Goal: Task Accomplishment & Management: Complete application form

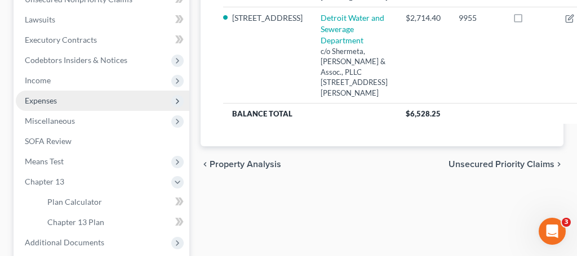
scroll to position [312, 0]
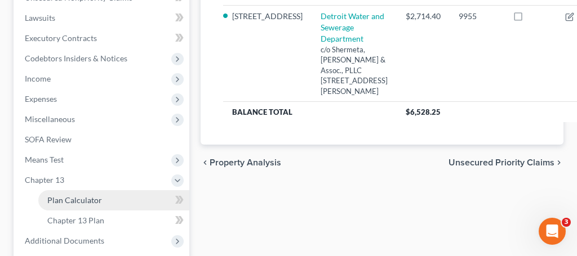
click at [85, 205] on link "Plan Calculator" at bounding box center [113, 200] width 151 height 20
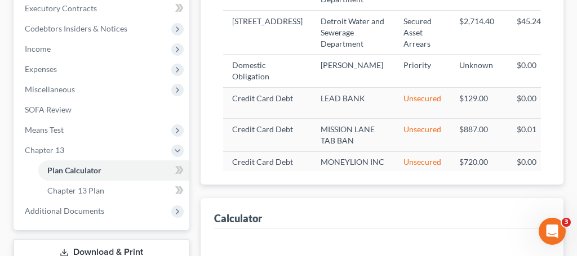
select select "59"
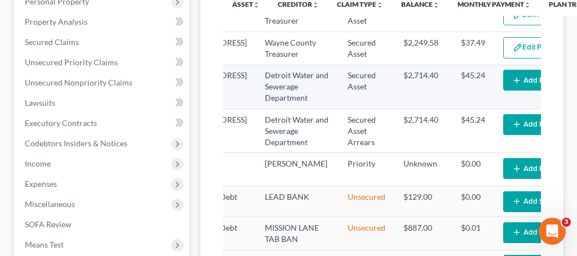
scroll to position [18, 63]
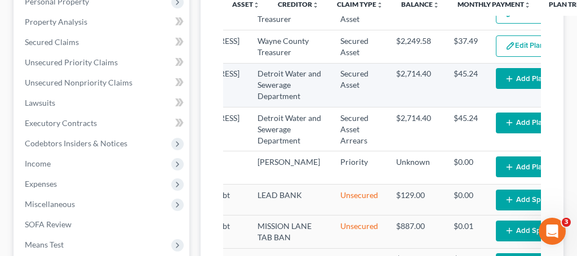
click at [496, 89] on button "Add Plan Treatment" at bounding box center [543, 78] width 94 height 21
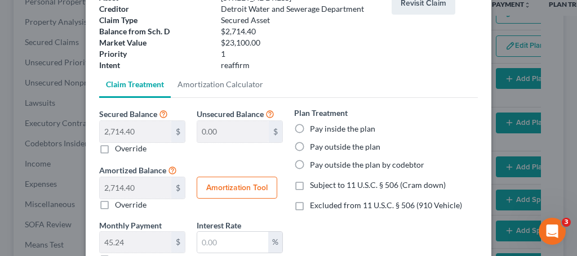
scroll to position [88, 0]
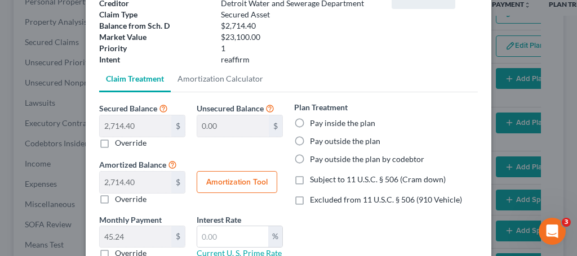
click at [241, 186] on button "Amortization Tool" at bounding box center [237, 182] width 81 height 23
type input "2,714.40"
type input "60"
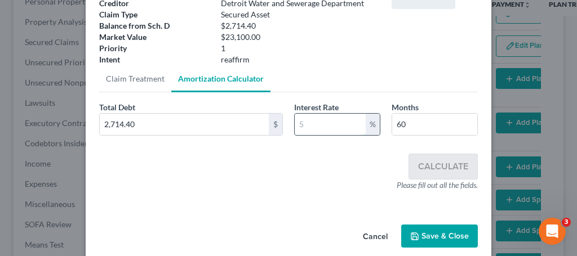
click at [332, 124] on input "text" at bounding box center [330, 124] width 71 height 21
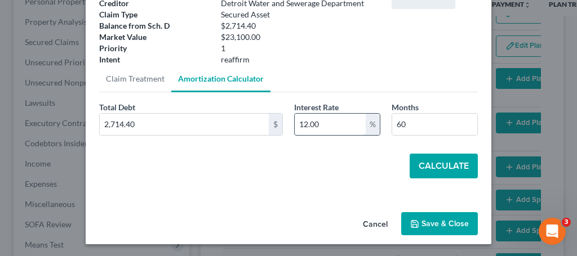
type input "12.00"
click at [452, 164] on button "Calculate" at bounding box center [444, 166] width 68 height 25
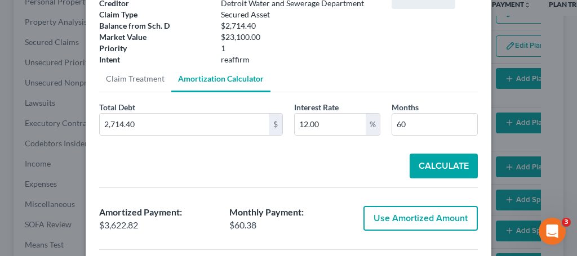
click at [413, 232] on div "Amortized Payment: $3,622.82 Monthly Payment: $60.38 Use Amortized Amount" at bounding box center [289, 219] width 390 height 44
click at [416, 223] on button "Use Amortized Amount" at bounding box center [420, 218] width 114 height 25
type input "3,622.81"
checkbox input "true"
type input "60.38"
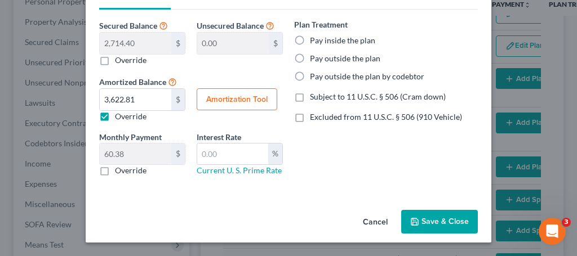
scroll to position [171, 0]
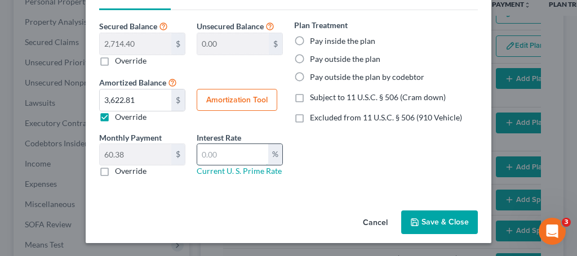
click at [200, 150] on input "text" at bounding box center [232, 154] width 71 height 21
type input "12.00"
click at [310, 43] on label "Pay inside the plan" at bounding box center [342, 40] width 65 height 11
click at [314, 43] on input "Pay inside the plan" at bounding box center [317, 38] width 7 height 7
radio input "true"
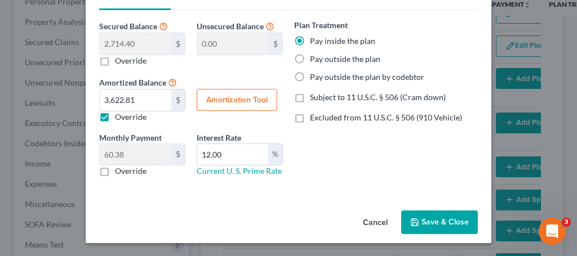
click at [450, 223] on button "Save & Close" at bounding box center [439, 223] width 77 height 24
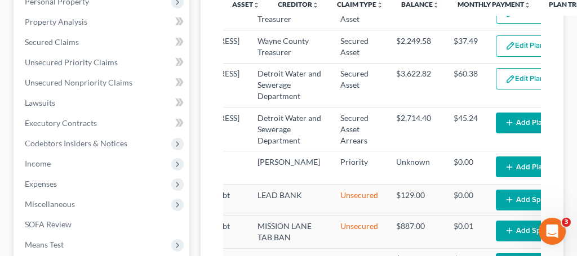
select select "59"
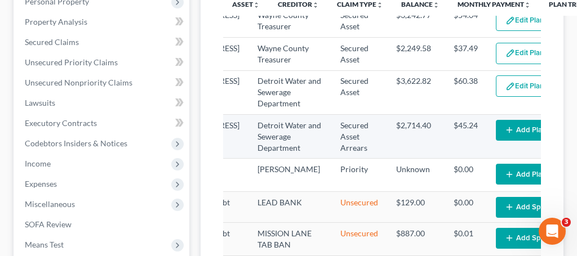
scroll to position [15, 63]
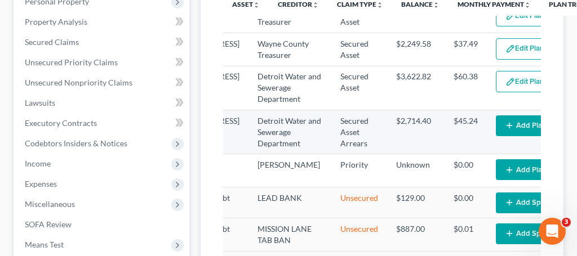
click at [267, 145] on td "Detroit Water and Sewerage Department" at bounding box center [289, 132] width 83 height 44
click at [387, 144] on td "$2,714.40" at bounding box center [415, 132] width 57 height 44
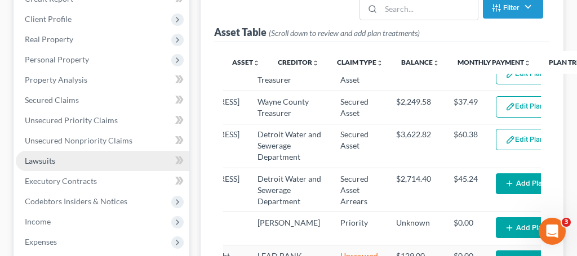
scroll to position [169, 1]
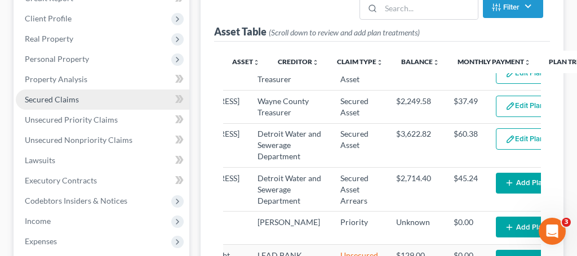
click at [50, 101] on span "Secured Claims" at bounding box center [52, 100] width 54 height 10
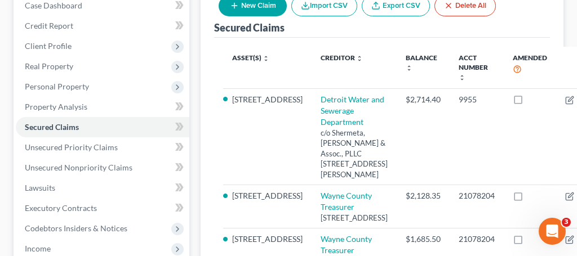
scroll to position [141, 0]
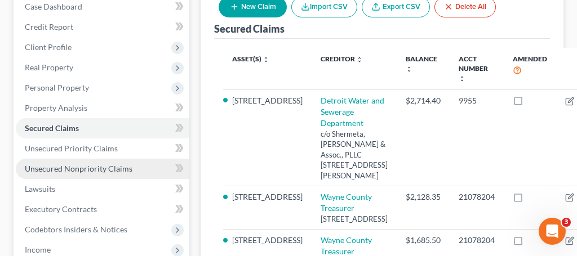
click at [74, 170] on span "Unsecured Nonpriority Claims" at bounding box center [79, 169] width 108 height 10
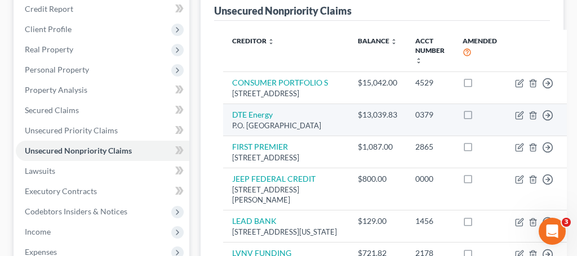
scroll to position [158, 0]
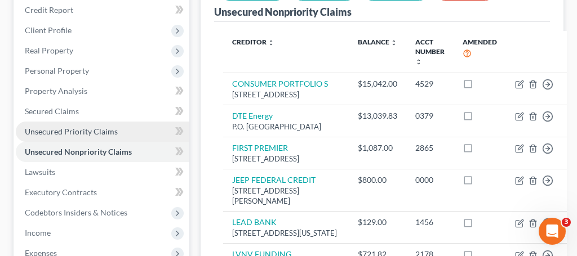
click at [100, 131] on span "Unsecured Priority Claims" at bounding box center [71, 132] width 93 height 10
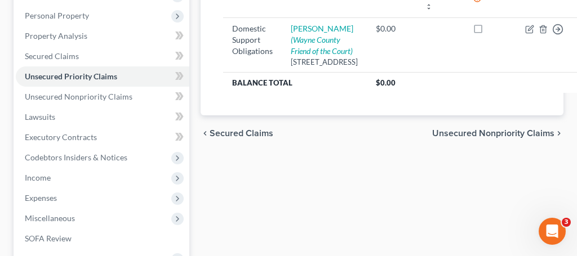
scroll to position [201, 0]
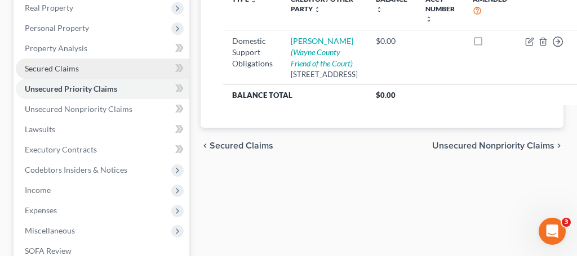
click at [50, 71] on span "Secured Claims" at bounding box center [52, 69] width 54 height 10
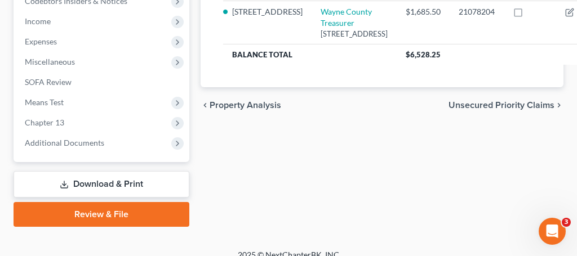
scroll to position [370, 0]
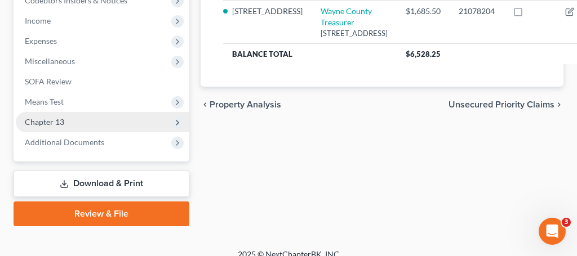
click at [54, 120] on span "Chapter 13" at bounding box center [44, 122] width 39 height 10
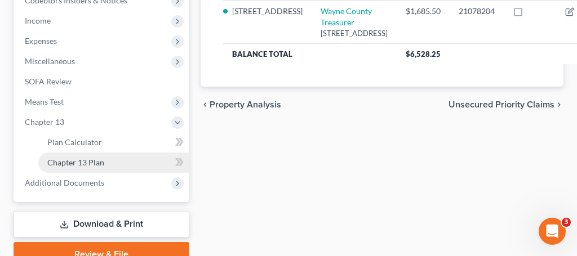
click at [70, 165] on span "Chapter 13 Plan" at bounding box center [75, 163] width 57 height 10
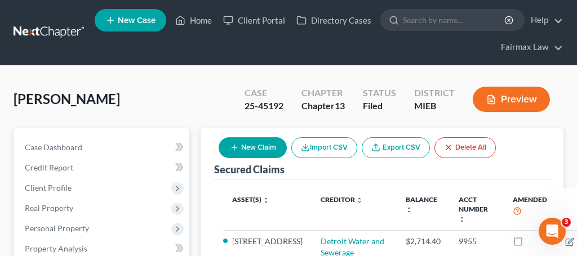
scroll to position [370, 0]
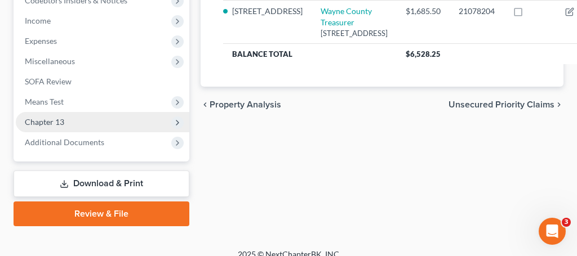
click at [50, 124] on span "Chapter 13" at bounding box center [44, 122] width 39 height 10
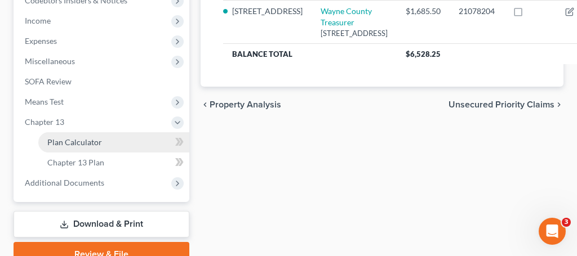
click at [65, 145] on span "Plan Calculator" at bounding box center [74, 142] width 55 height 10
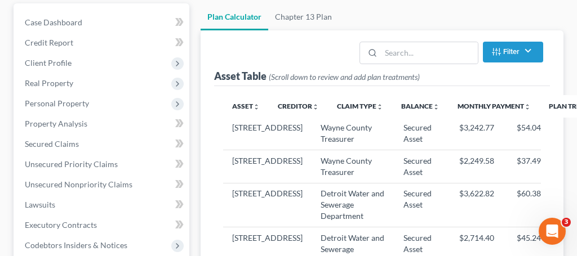
scroll to position [207, 0]
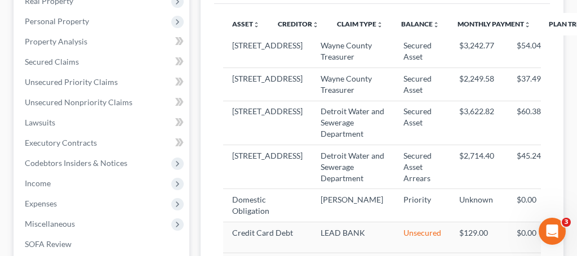
select select "59"
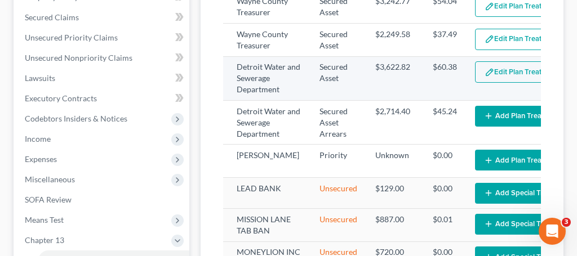
scroll to position [0, 98]
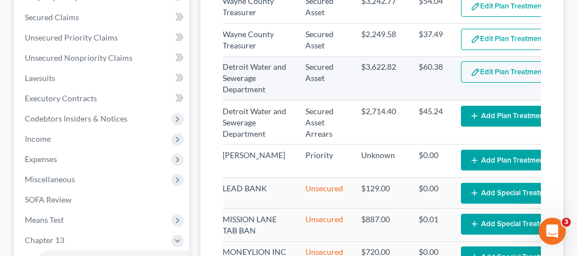
click at [483, 83] on button "Edit Plan Treatment" at bounding box center [507, 71] width 92 height 21
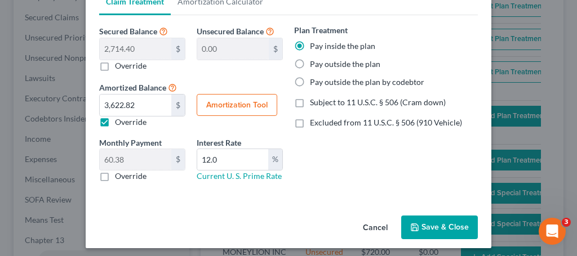
scroll to position [171, 0]
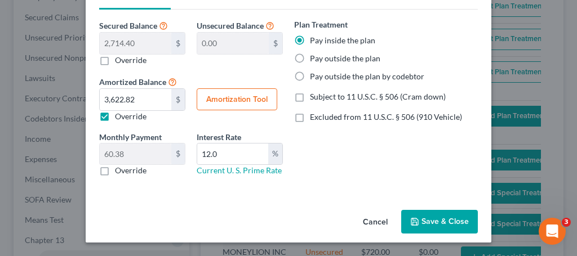
click at [436, 223] on button "Save & Close" at bounding box center [439, 222] width 77 height 24
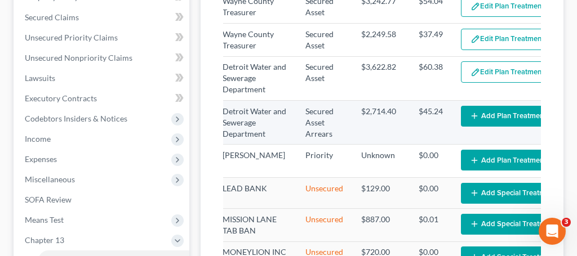
select select "59"
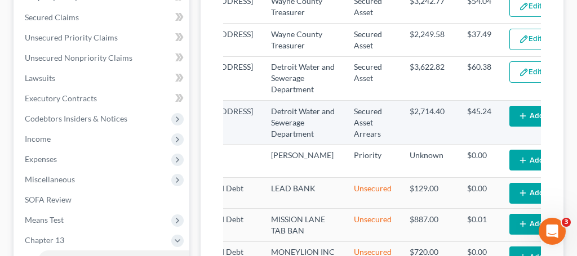
scroll to position [1, 50]
click at [517, 126] on button "Add Plan Treatment" at bounding box center [556, 115] width 94 height 21
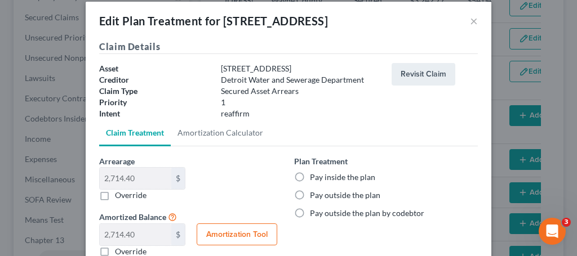
scroll to position [10, 0]
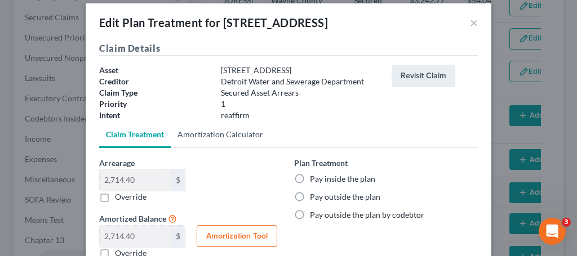
click at [225, 132] on link "Amortization Calculator" at bounding box center [220, 134] width 99 height 27
type input "2,714.40"
type input "60"
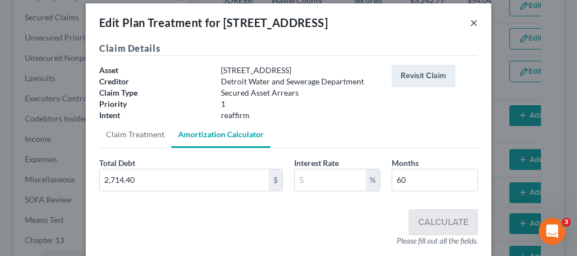
click at [474, 20] on button "×" at bounding box center [474, 23] width 8 height 14
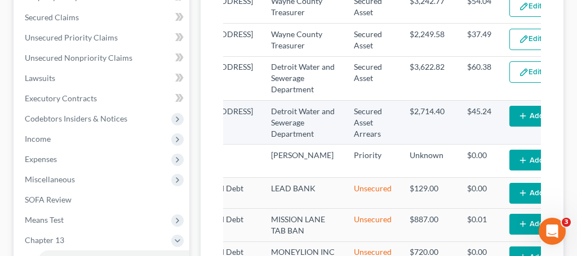
scroll to position [2, 50]
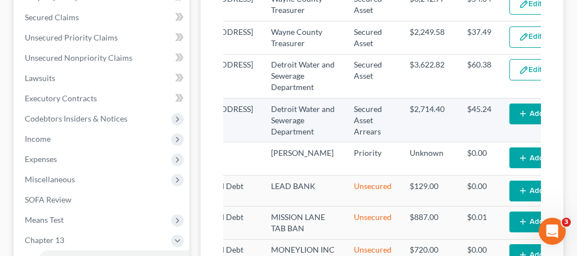
click at [405, 130] on td "$2,714.40" at bounding box center [429, 121] width 57 height 44
click at [267, 130] on td "Detroit Water and Sewerage Department" at bounding box center [303, 121] width 83 height 44
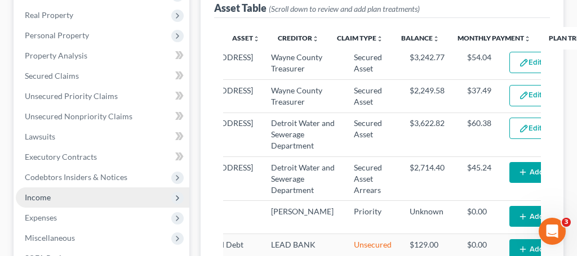
scroll to position [191, 0]
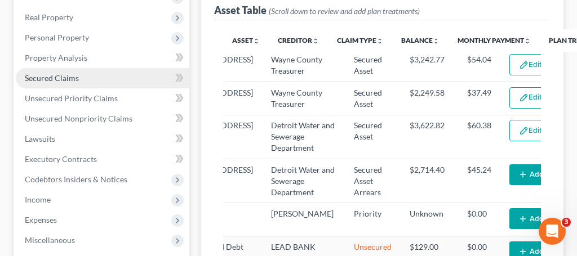
click at [63, 83] on link "Secured Claims" at bounding box center [103, 78] width 174 height 20
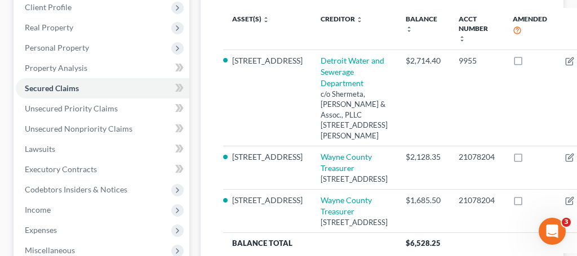
scroll to position [184, 0]
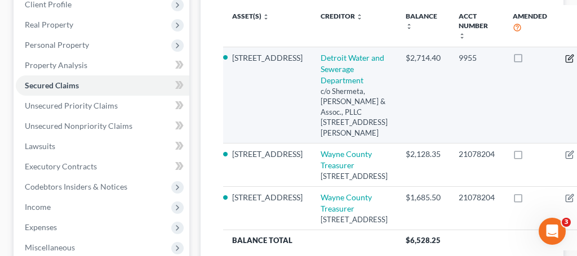
click at [565, 61] on icon "button" at bounding box center [569, 58] width 9 height 9
select select "23"
select select "2"
select select "0"
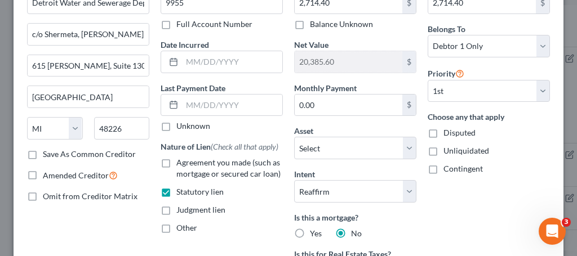
scroll to position [0, 0]
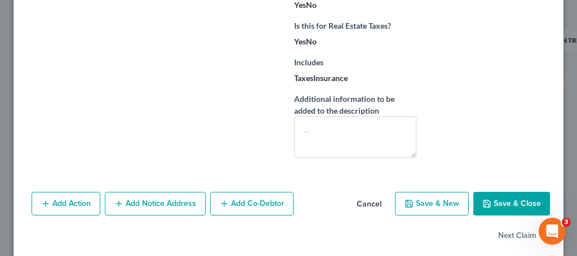
scroll to position [349, 0]
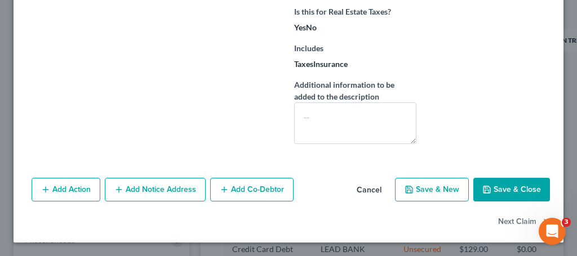
select select "59"
click at [504, 193] on button "Save & Close" at bounding box center [511, 190] width 77 height 24
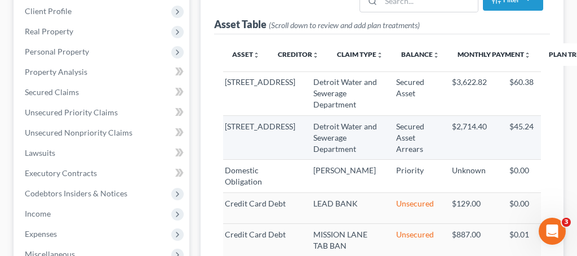
scroll to position [60, 0]
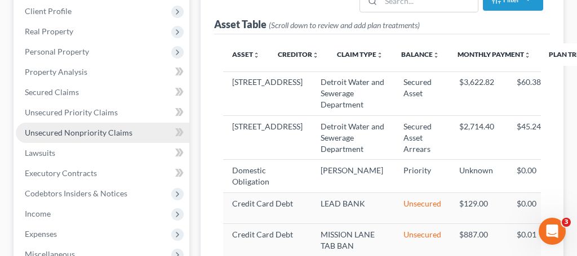
click at [59, 135] on span "Unsecured Nonpriority Claims" at bounding box center [79, 133] width 108 height 10
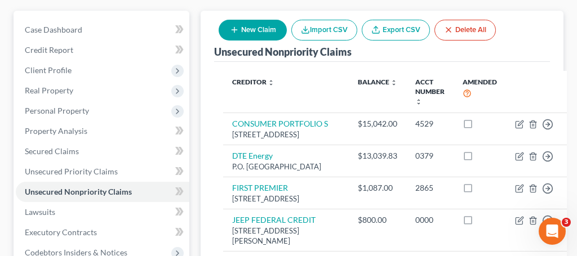
scroll to position [119, 0]
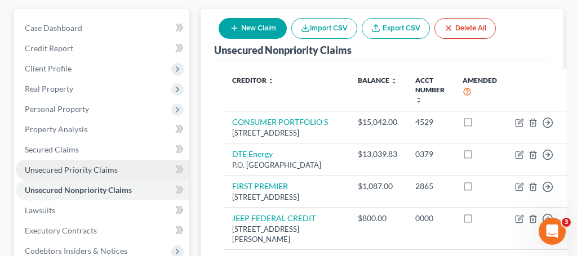
click at [102, 166] on span "Unsecured Priority Claims" at bounding box center [71, 170] width 93 height 10
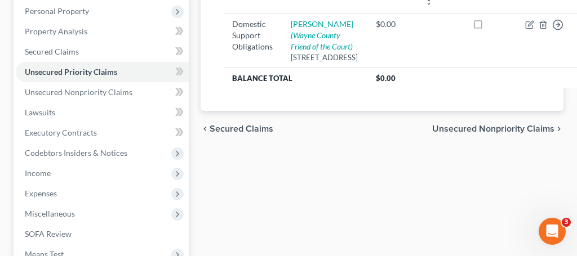
scroll to position [219, 0]
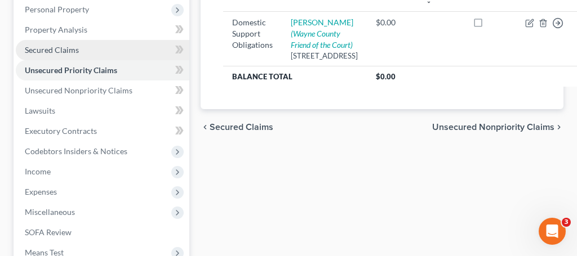
click at [69, 50] on span "Secured Claims" at bounding box center [52, 50] width 54 height 10
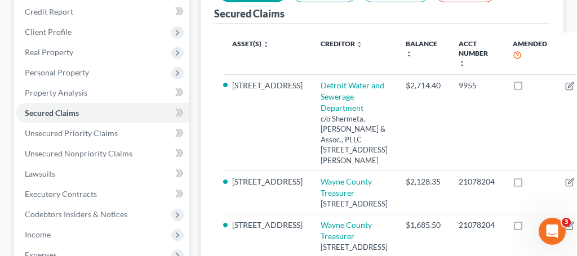
scroll to position [155, 0]
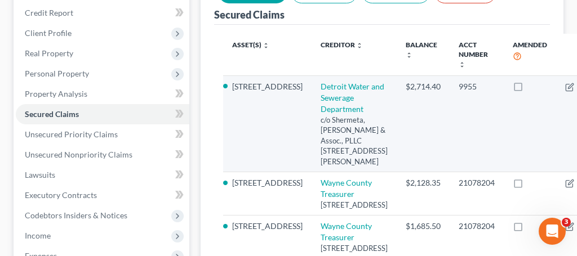
click at [576, 89] on icon "button" at bounding box center [583, 87] width 9 height 9
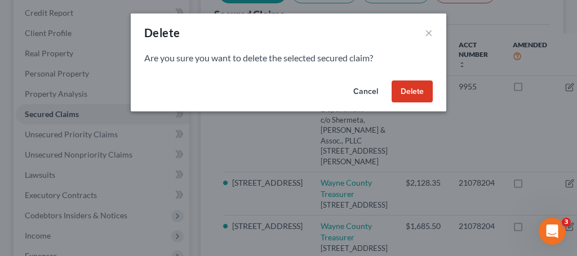
click at [417, 92] on button "Delete" at bounding box center [412, 92] width 41 height 23
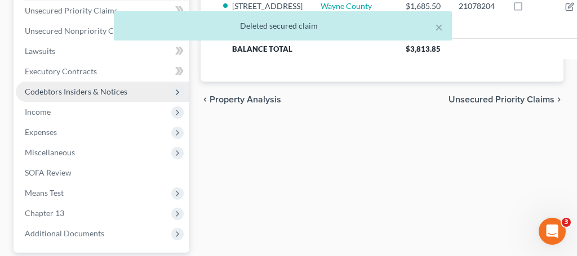
scroll to position [283, 0]
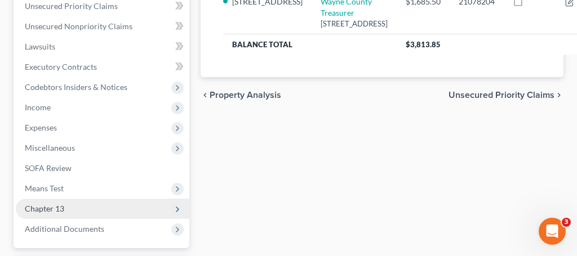
click at [60, 207] on span "Chapter 13" at bounding box center [44, 209] width 39 height 10
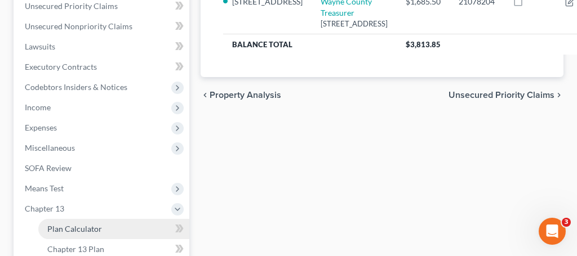
click at [89, 228] on span "Plan Calculator" at bounding box center [74, 229] width 55 height 10
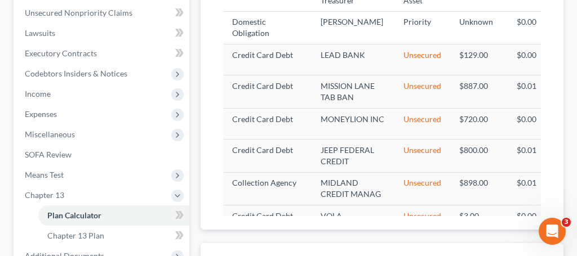
select select "59"
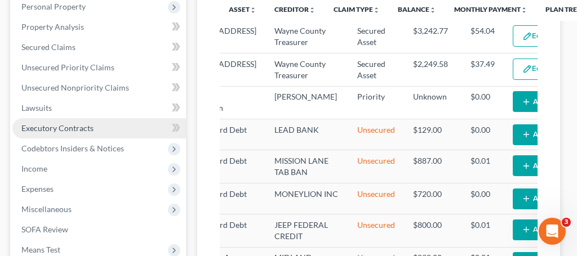
scroll to position [222, 4]
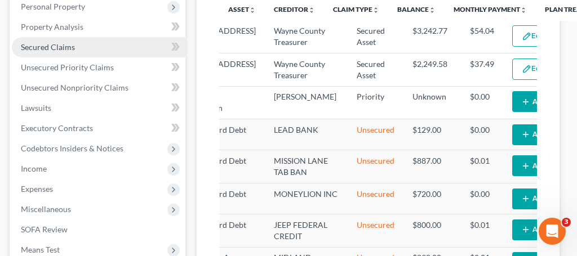
click at [62, 48] on span "Secured Claims" at bounding box center [48, 47] width 54 height 10
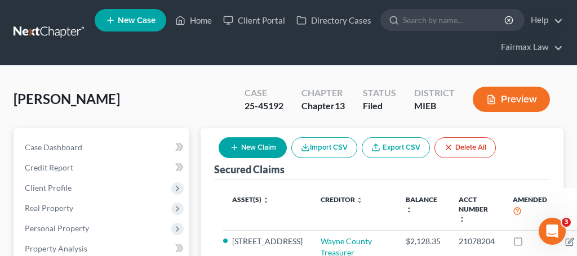
click at [252, 147] on button "New Claim" at bounding box center [253, 147] width 68 height 21
select select "0"
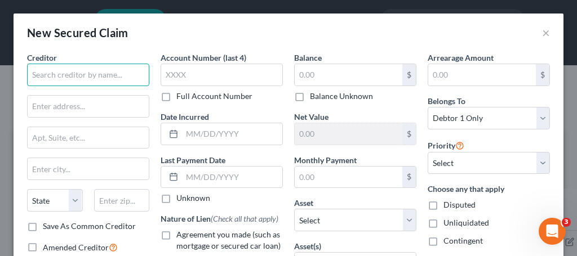
click at [82, 77] on input "text" at bounding box center [88, 75] width 122 height 23
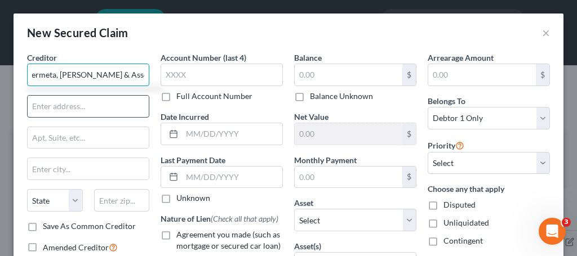
type input "Detroit Water and Sewerage Department c/o Shermeta, [PERSON_NAME] & Assoc., PLLC"
click at [73, 110] on input "text" at bounding box center [88, 106] width 121 height 21
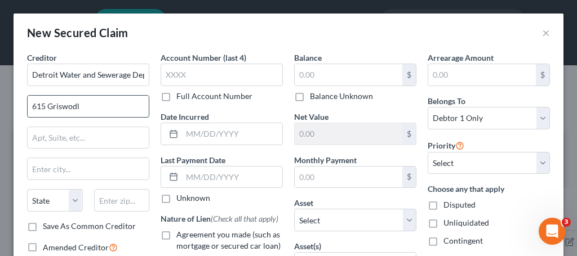
type input "615 Griswodl"
